Goal: Answer question/provide support: Share knowledge or assist other users

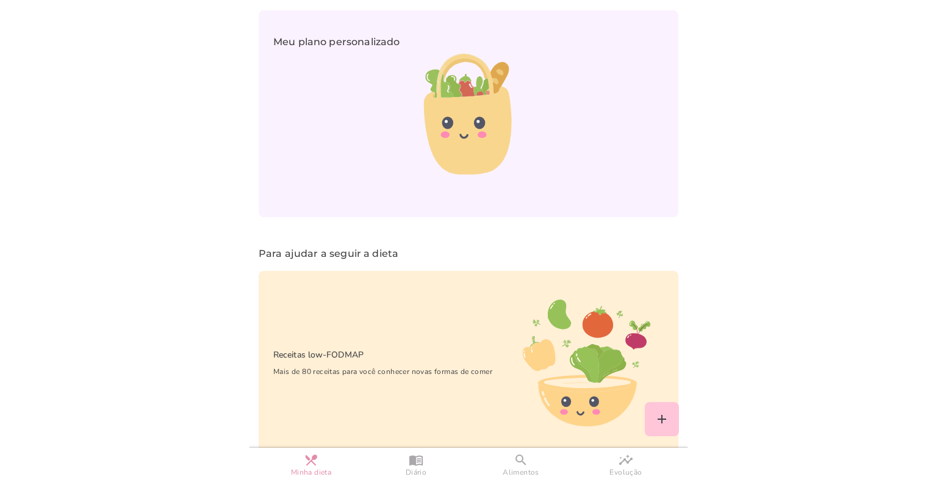
scroll to position [871, 0]
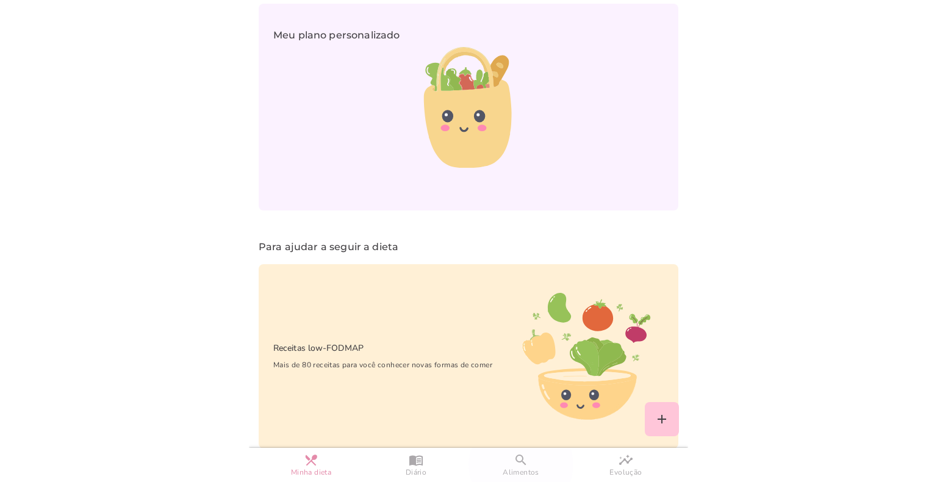
click at [0, 0] on slot "search" at bounding box center [0, 0] width 0 height 0
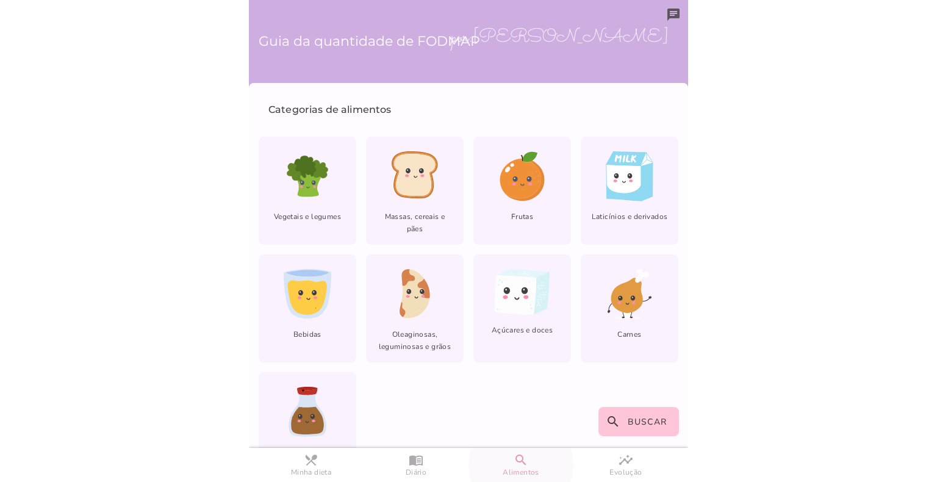
click at [419, 467] on span "Diário" at bounding box center [416, 472] width 21 height 10
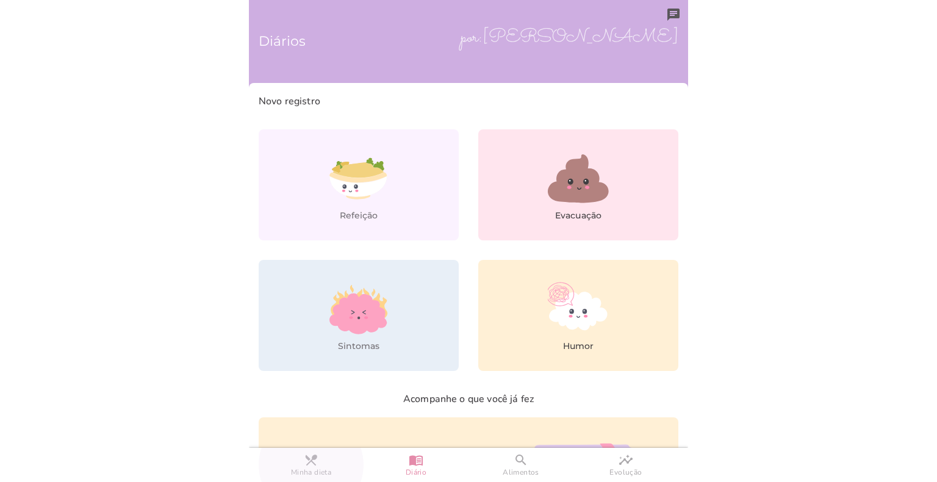
click at [0, 0] on slot "restaurant_menu" at bounding box center [0, 0] width 0 height 0
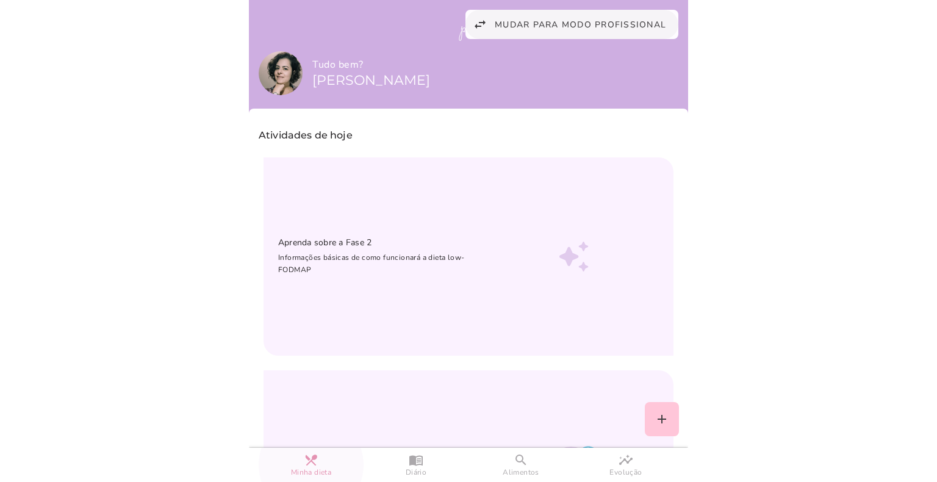
click at [577, 29] on span "Mudar para modo profissional" at bounding box center [580, 25] width 171 height 12
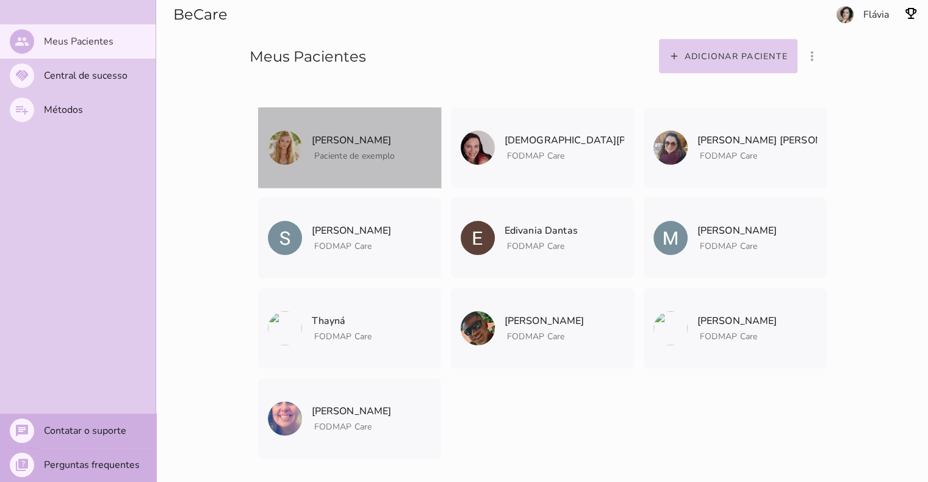
click at [302, 139] on mwc-list-item "[PERSON_NAME] Paciente de exemplo" at bounding box center [349, 147] width 183 height 81
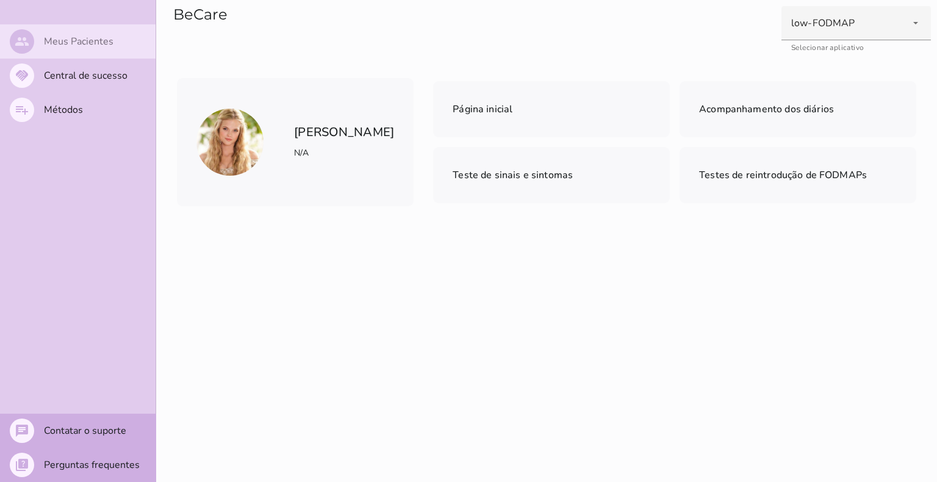
click at [0, 0] on slot "Meus Pacientes" at bounding box center [0, 0] width 0 height 0
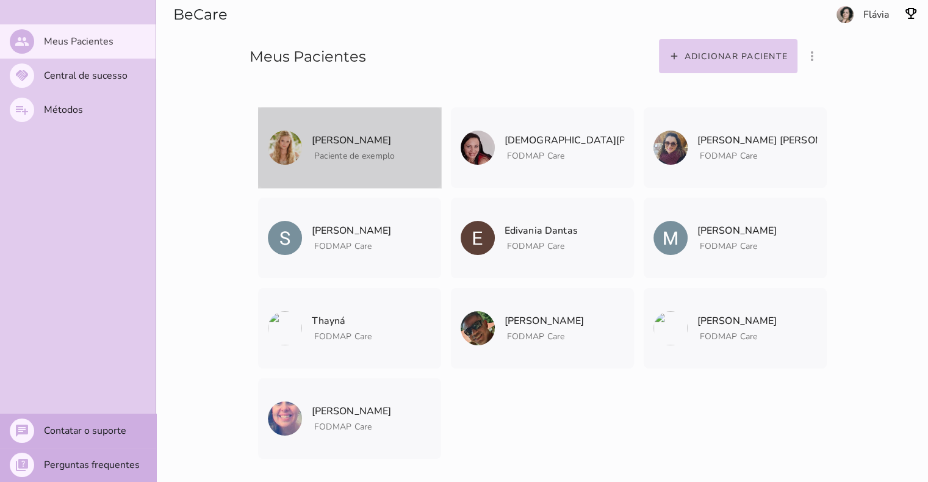
click at [349, 139] on p "[PERSON_NAME]" at bounding box center [354, 140] width 84 height 17
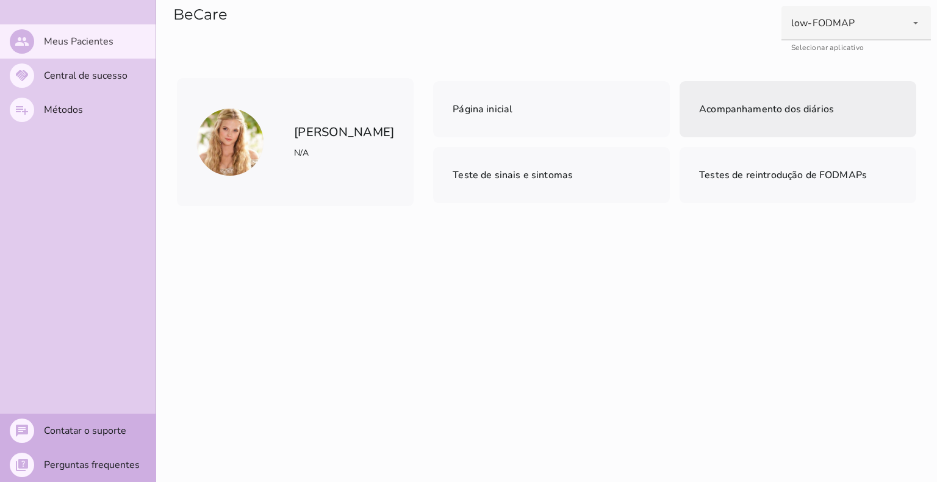
click at [739, 113] on span "Acompanhamento dos diários" at bounding box center [766, 108] width 135 height 13
